Goal: Information Seeking & Learning: Learn about a topic

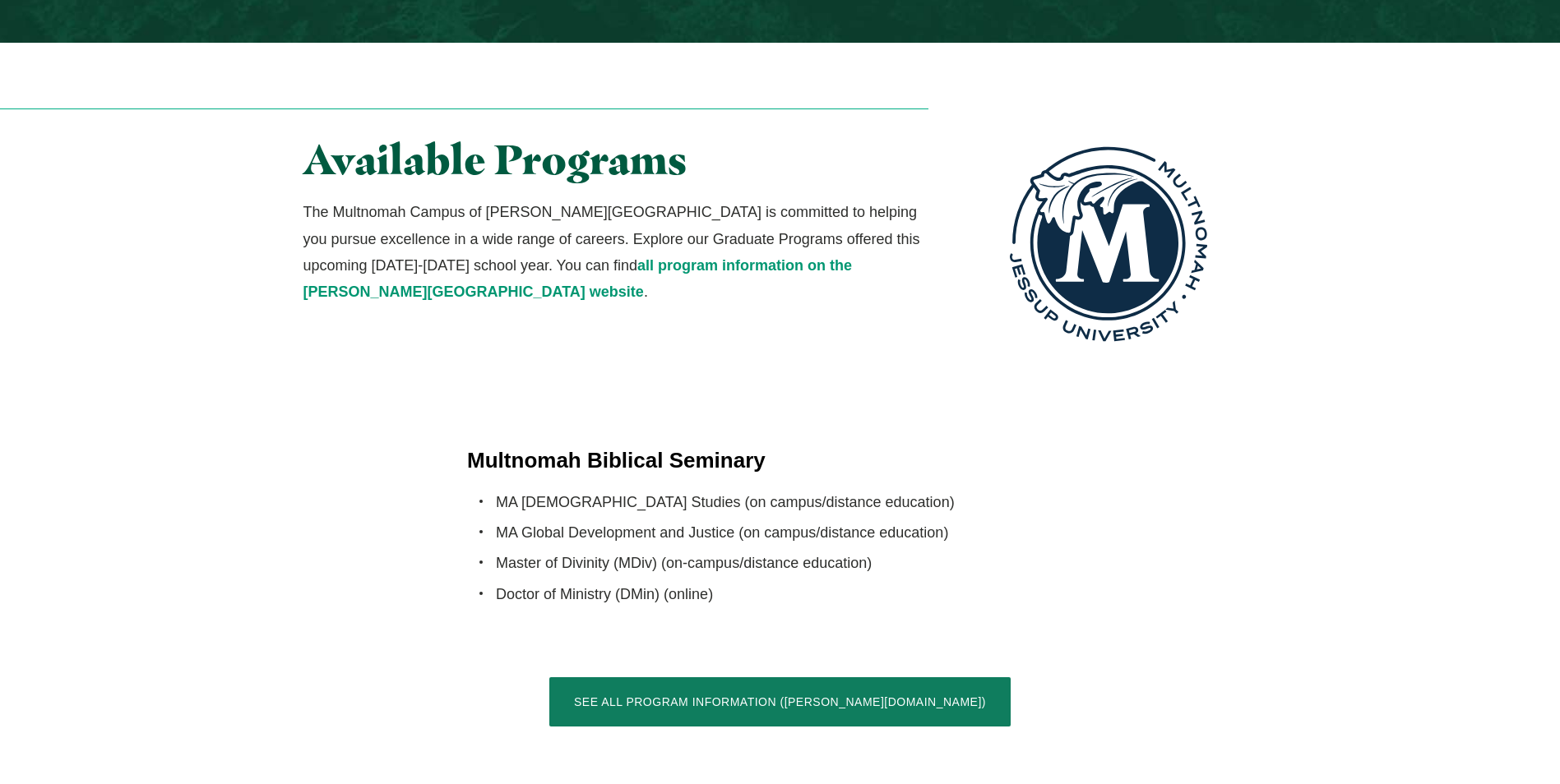
scroll to position [3043, 0]
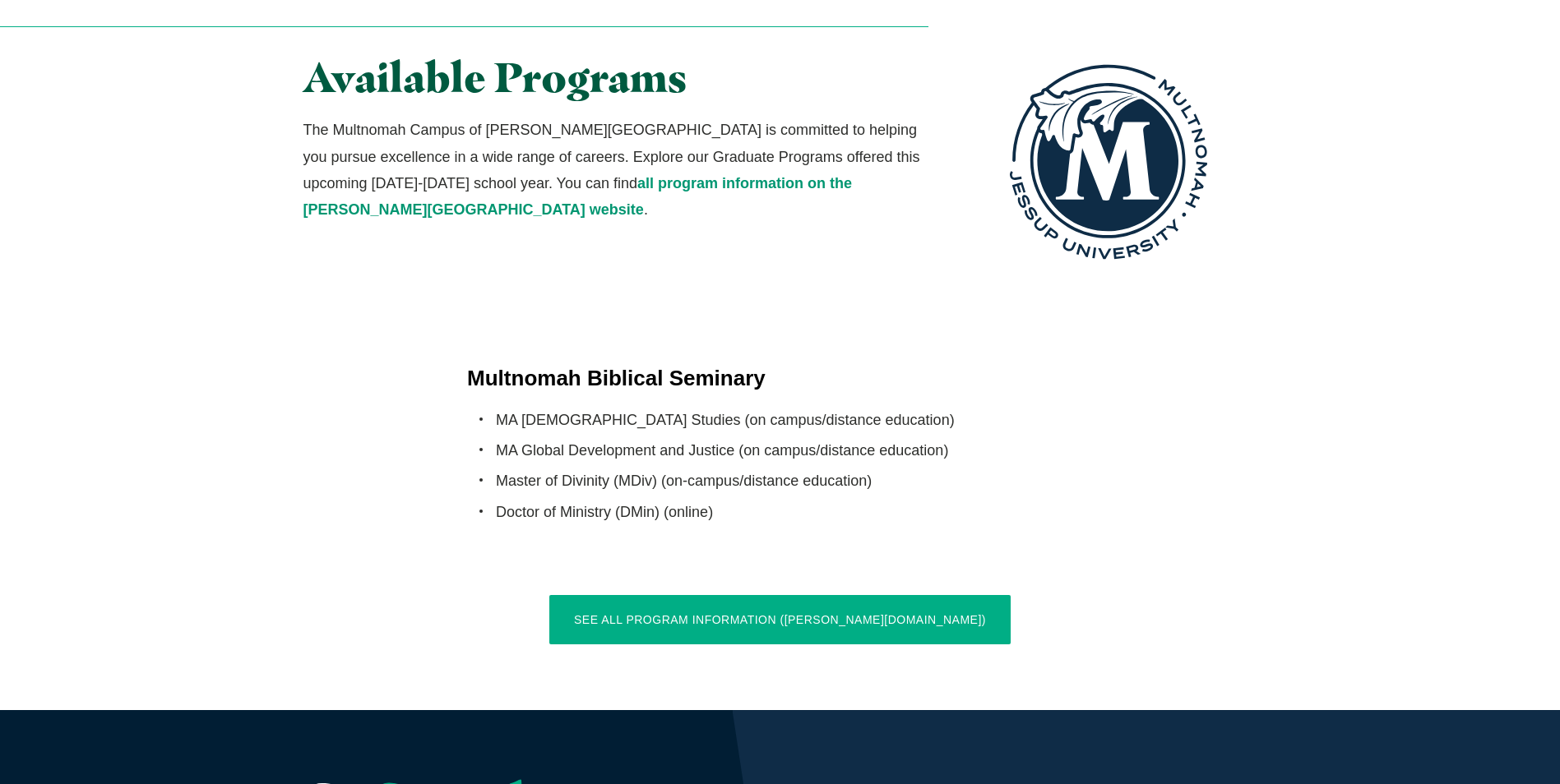
click at [858, 595] on link "See All Program Information (jessup.edu)" at bounding box center [780, 620] width 461 height 49
click at [883, 595] on link "See All Program Information (jessup.edu)" at bounding box center [780, 620] width 461 height 49
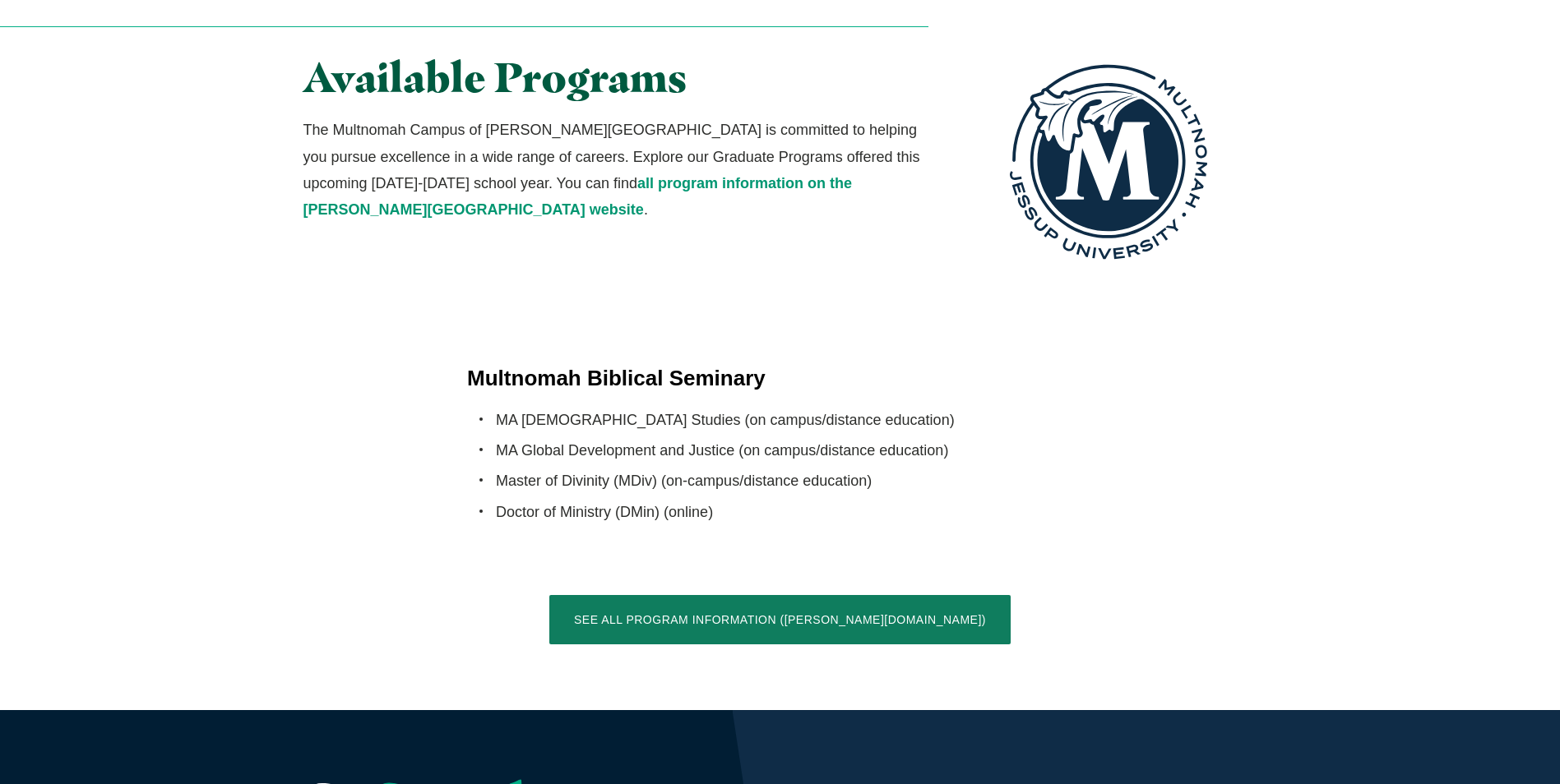
drag, startPoint x: 1195, startPoint y: 126, endPoint x: 1189, endPoint y: 134, distance: 10.0
click at [1190, 364] on div "Multnomah Biblical Seminary MA Biblical Studies (on campus/distance education) …" at bounding box center [780, 447] width 1053 height 166
click at [1012, 437] on li "MA Global Development and Justice (on campus/distance education)" at bounding box center [794, 450] width 597 height 26
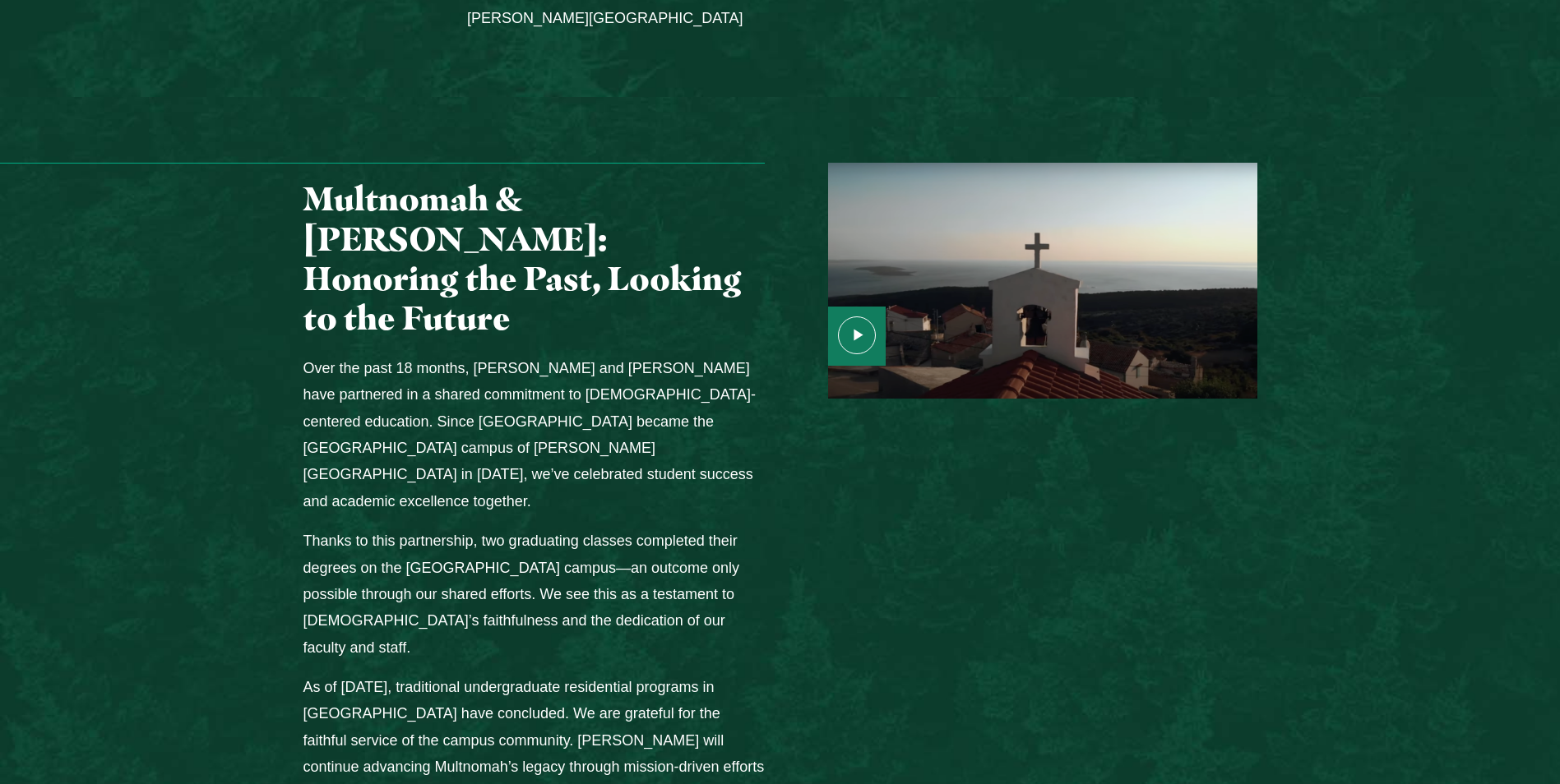
scroll to position [1973, 0]
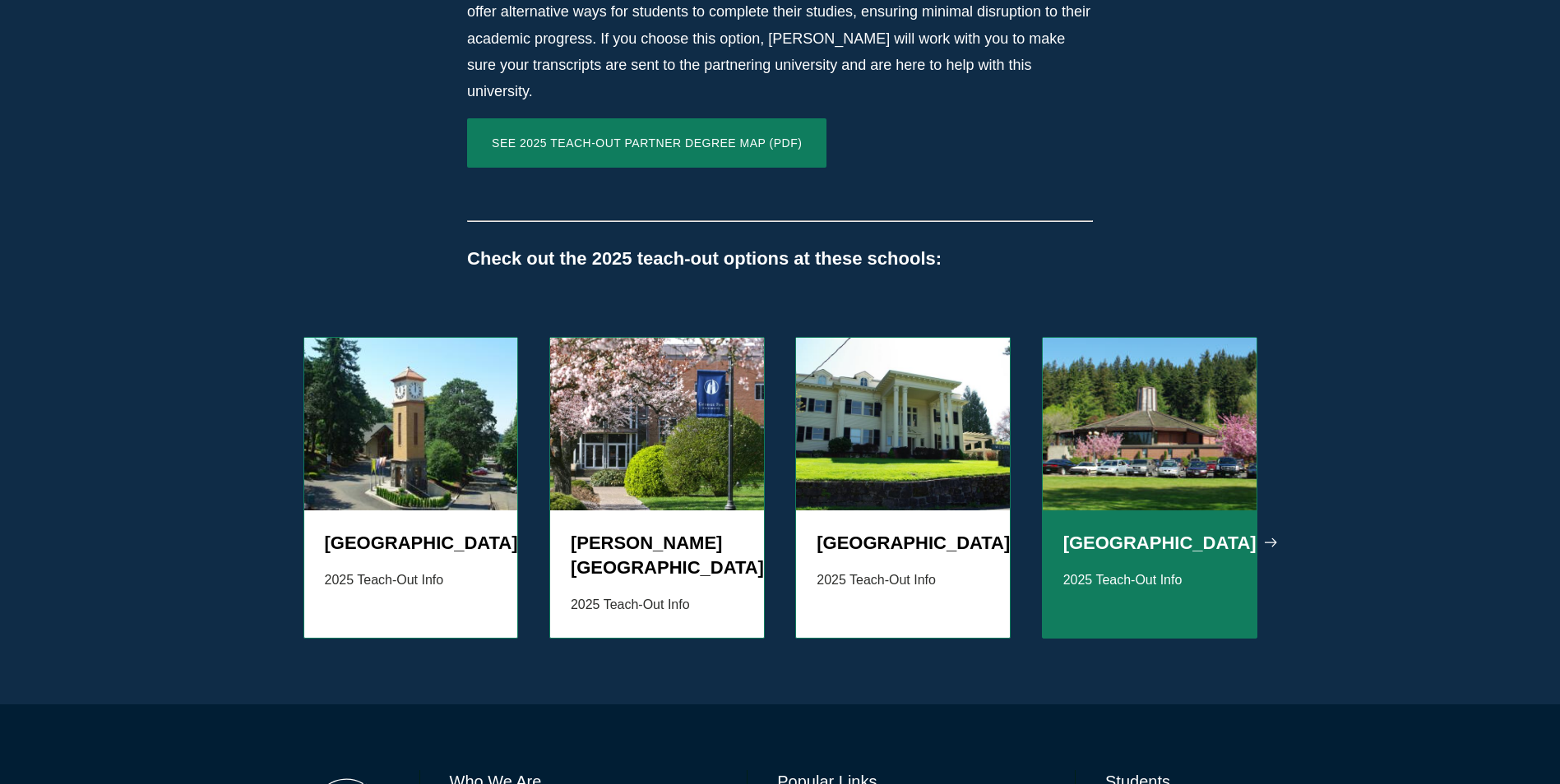
scroll to position [1644, 0]
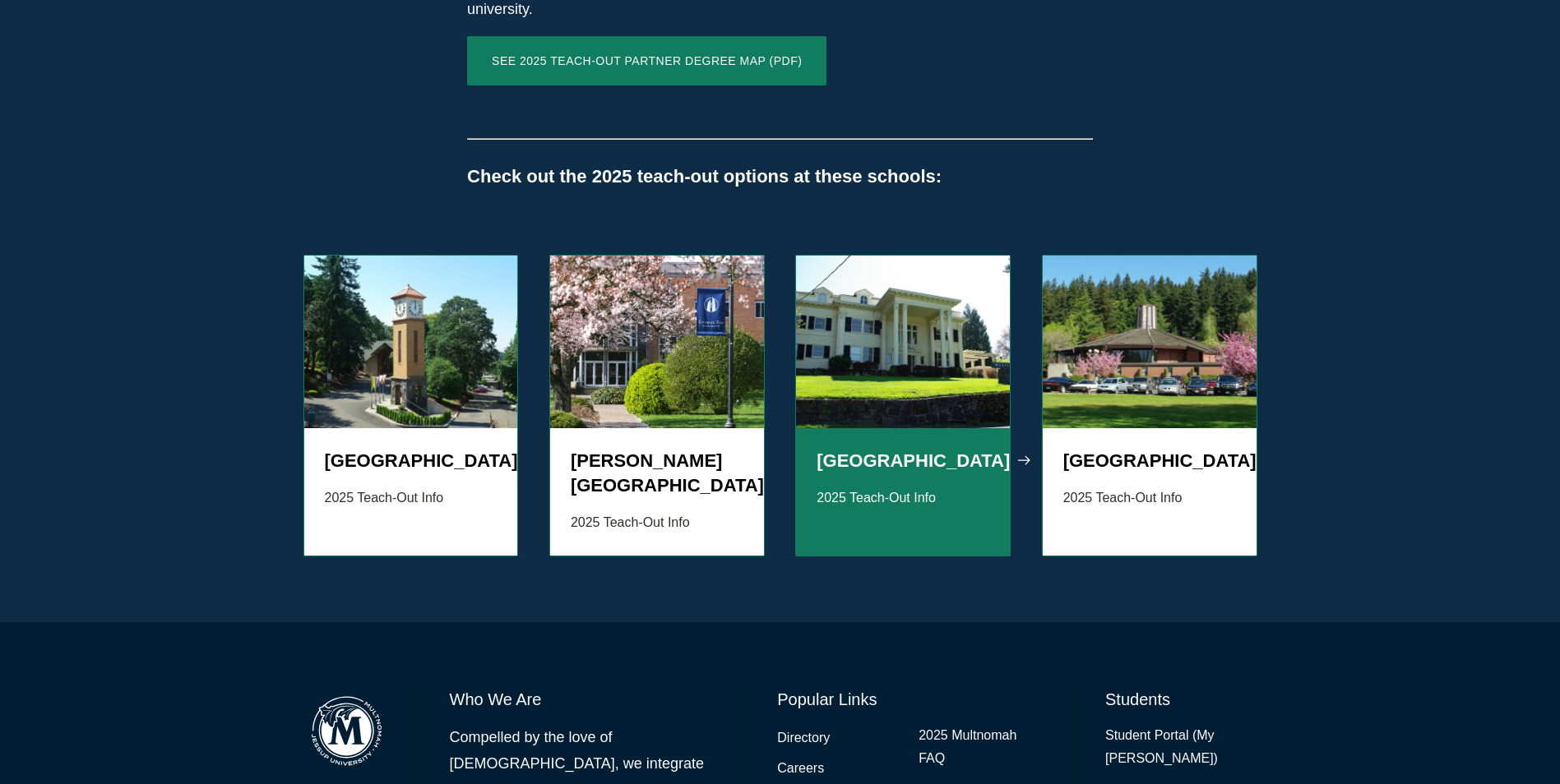
click at [885, 471] on h5 "Western Seminary" at bounding box center [902, 461] width 172 height 25
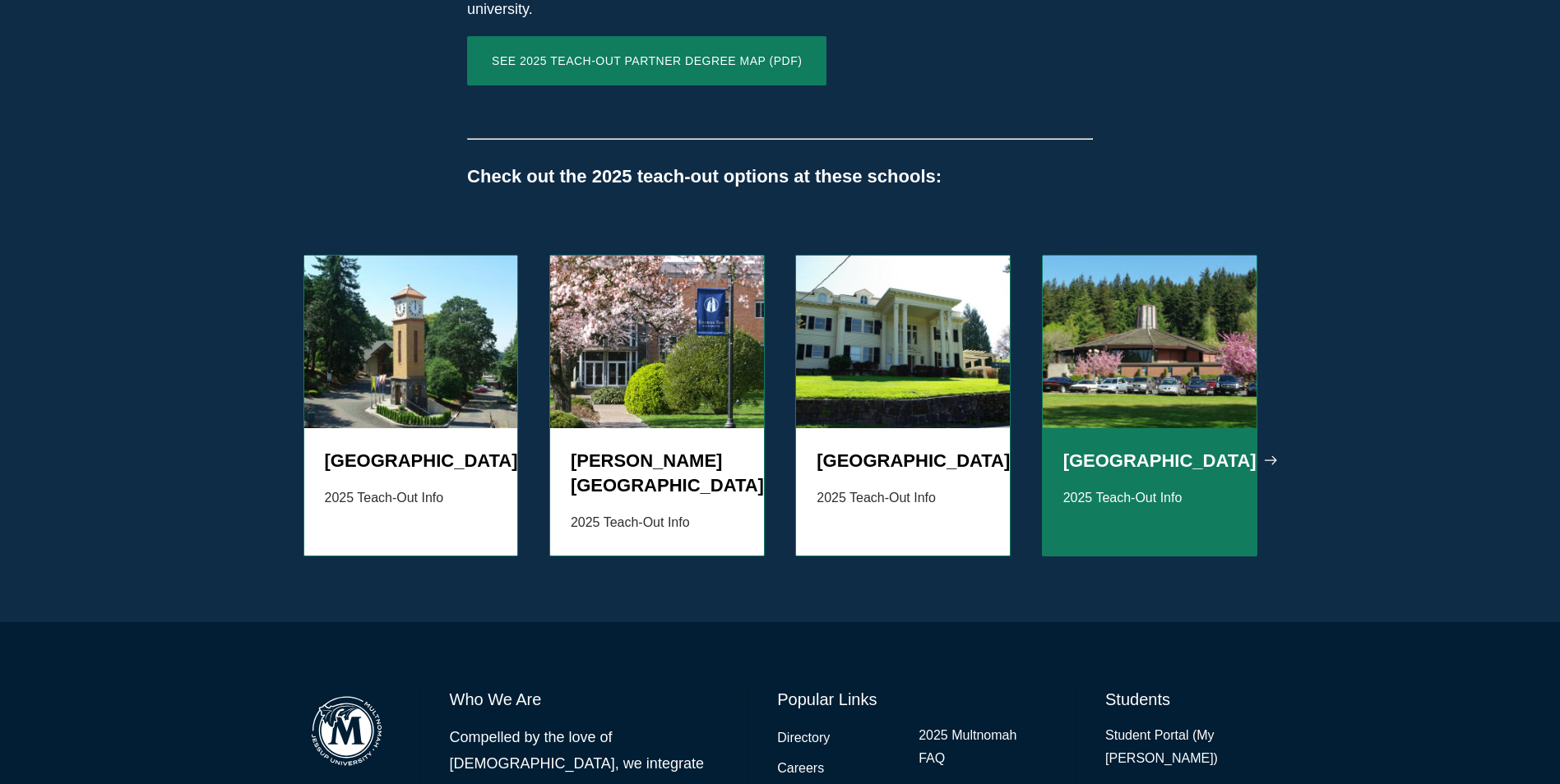
click at [1119, 458] on h5 "Warner Pacific University" at bounding box center [1150, 461] width 172 height 25
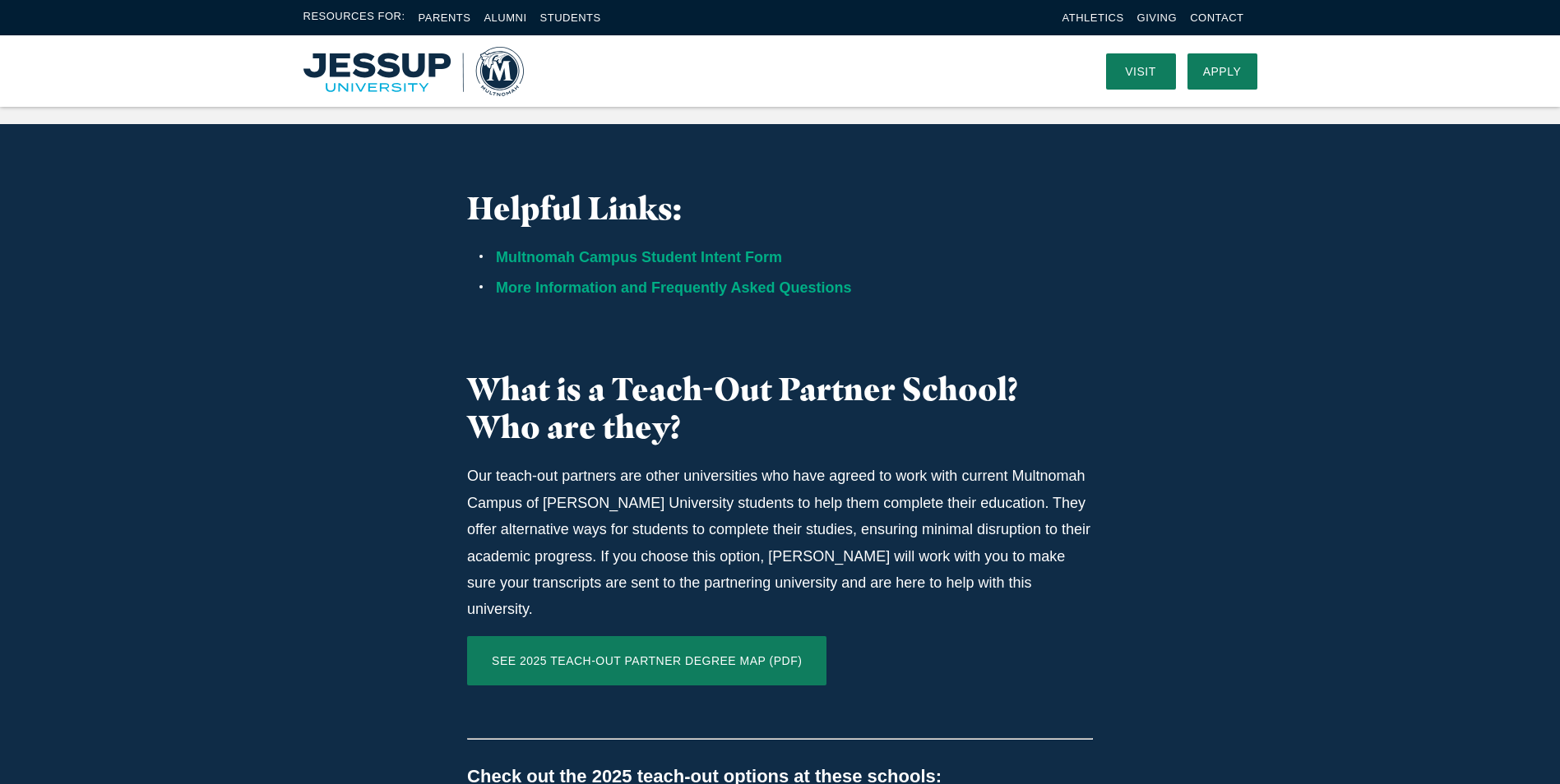
scroll to position [1035, 0]
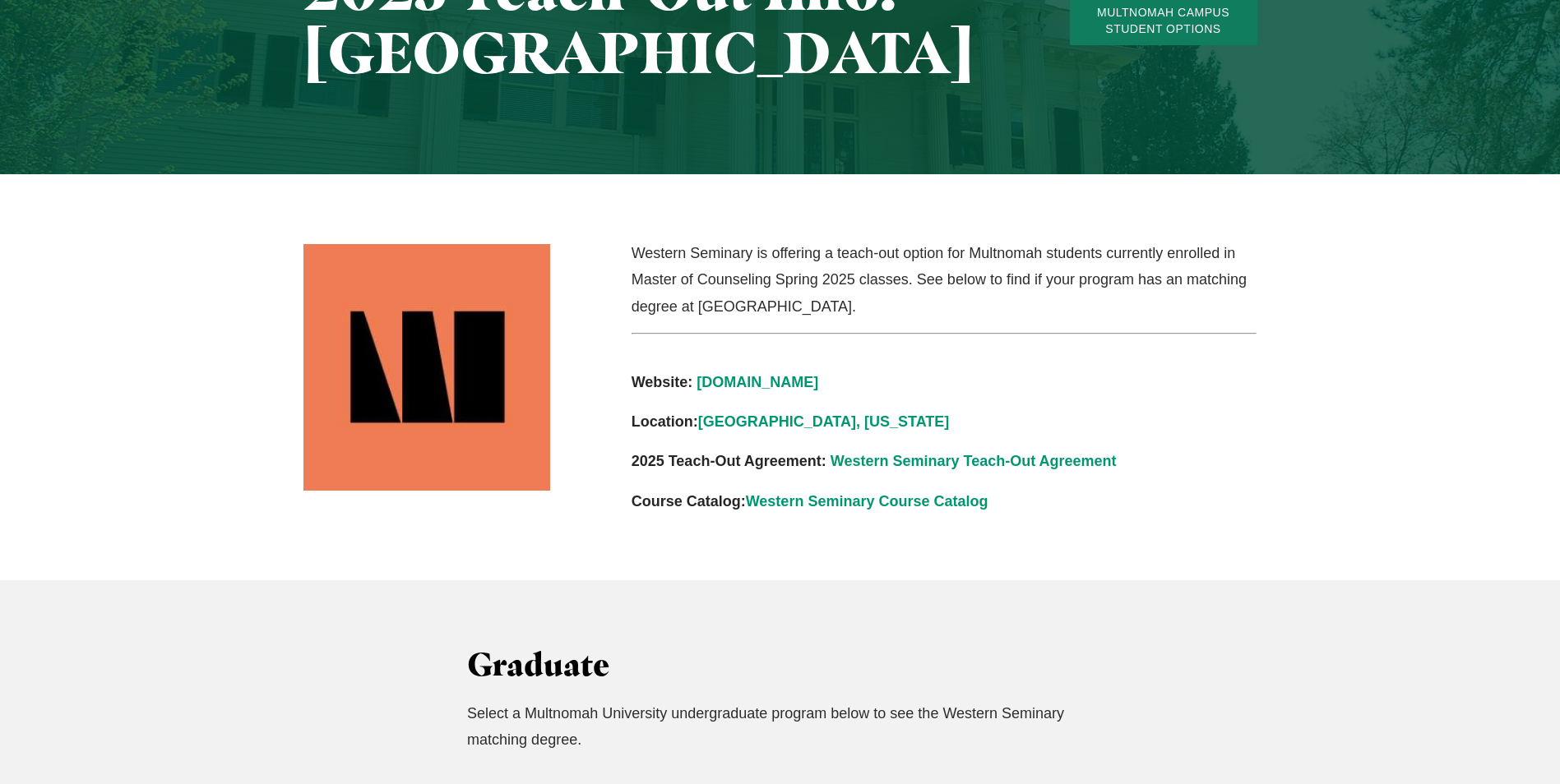
scroll to position [246, 0]
